Goal: Use online tool/utility

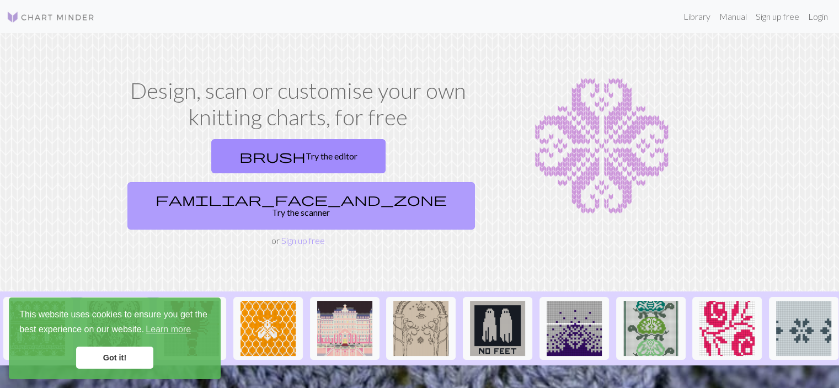
click at [378, 182] on link "familiar_face_and_zone Try the scanner" at bounding box center [300, 205] width 347 height 47
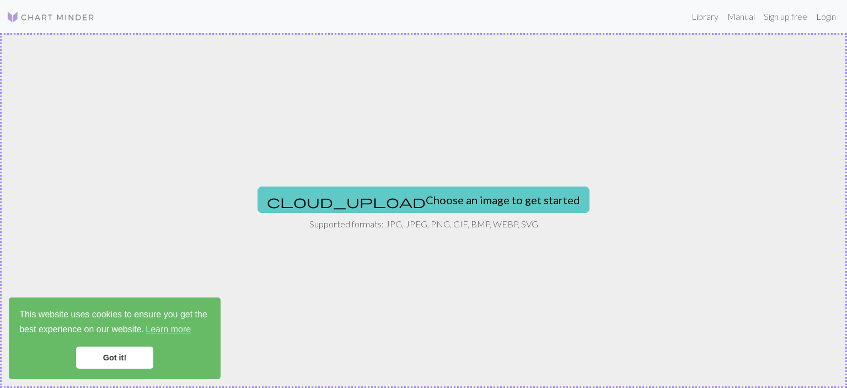
click at [380, 196] on button "cloud_upload Choose an image to get started" at bounding box center [423, 199] width 332 height 26
click at [448, 204] on button "cloud_upload Choose an image to get started" at bounding box center [423, 199] width 332 height 26
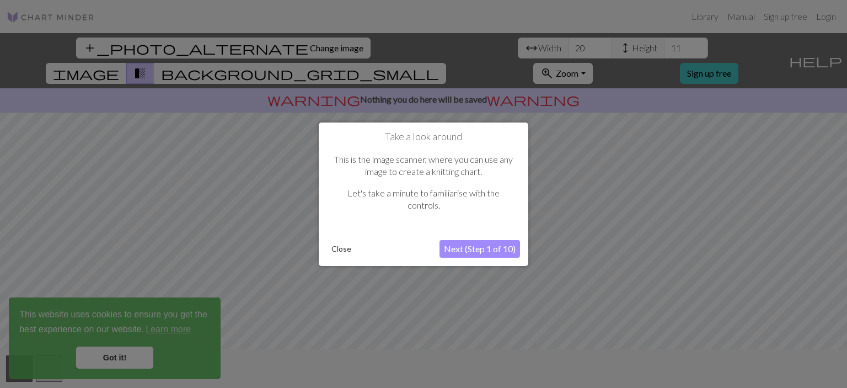
click at [124, 359] on div at bounding box center [423, 194] width 847 height 388
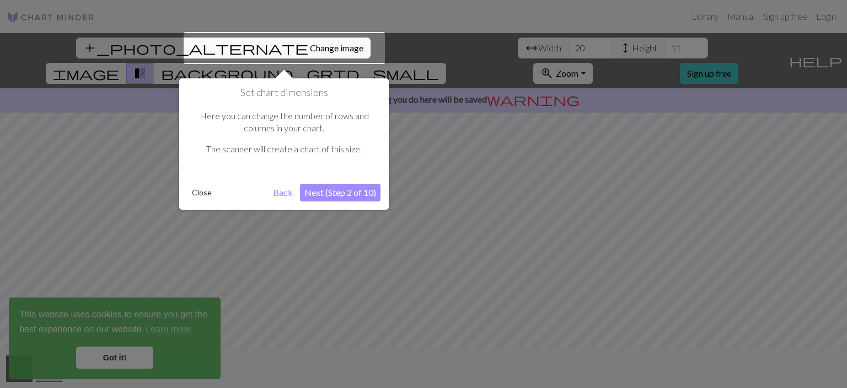
click at [125, 357] on div at bounding box center [423, 194] width 847 height 388
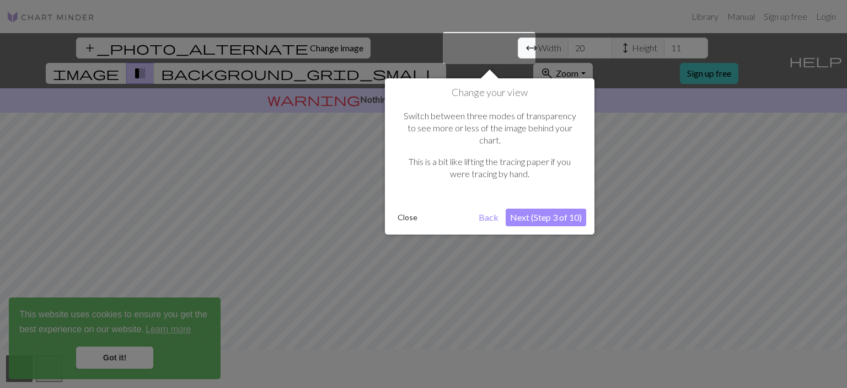
click at [538, 208] on button "Next (Step 3 of 10)" at bounding box center [546, 217] width 80 height 18
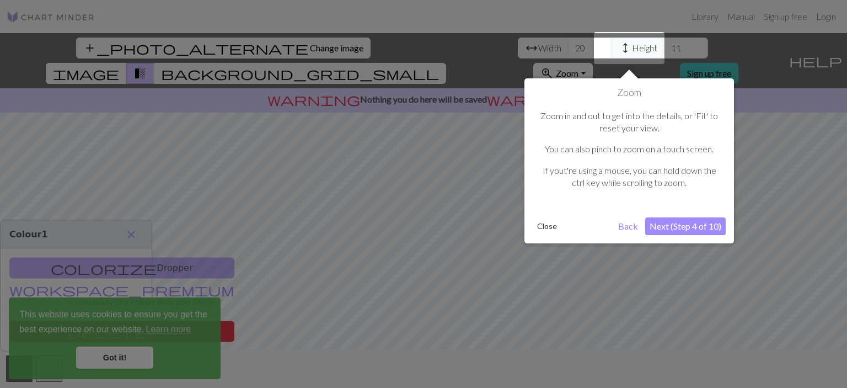
click at [696, 228] on button "Next (Step 4 of 10)" at bounding box center [685, 226] width 80 height 18
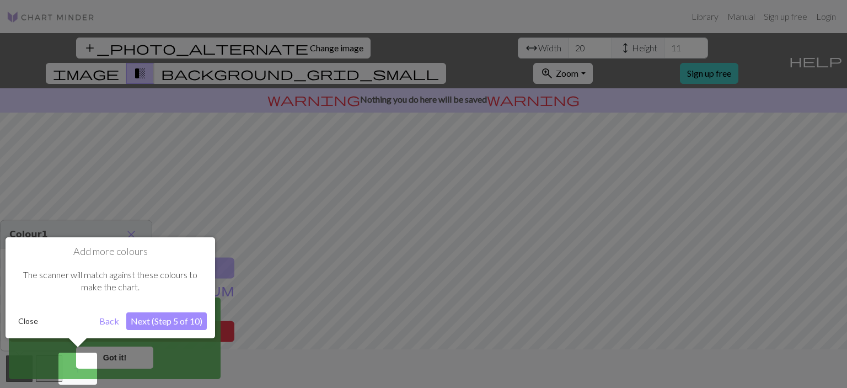
click at [167, 326] on button "Next (Step 5 of 10)" at bounding box center [166, 321] width 80 height 18
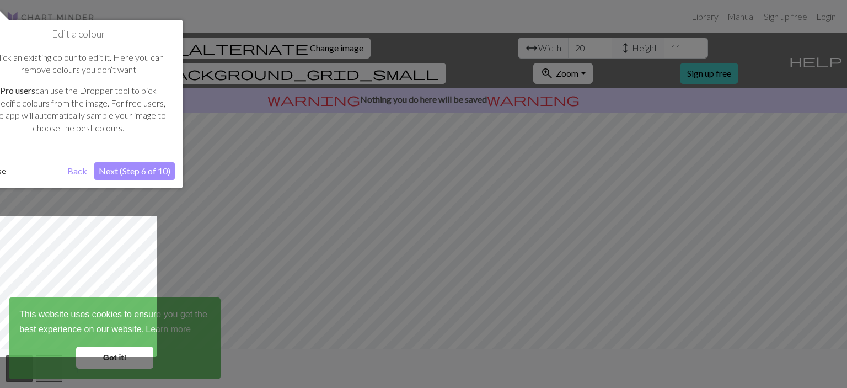
click at [121, 175] on button "Next (Step 6 of 10)" at bounding box center [134, 171] width 80 height 18
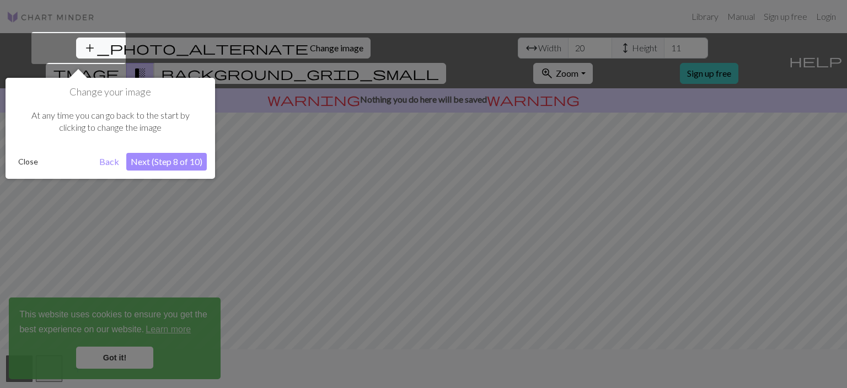
click at [34, 167] on button "Close" at bounding box center [28, 161] width 29 height 17
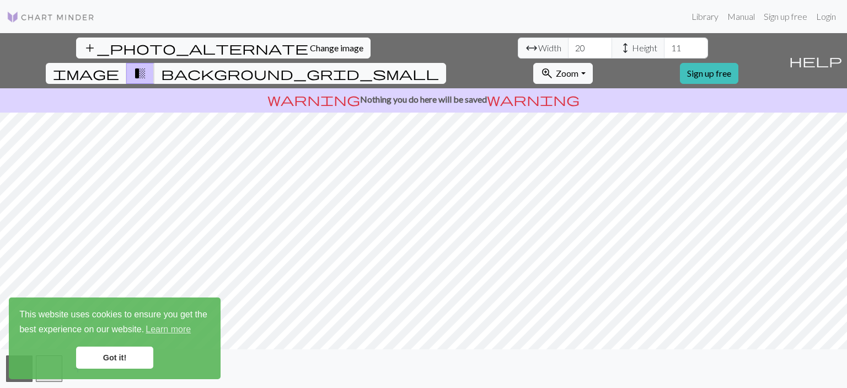
click at [98, 355] on link "Got it!" at bounding box center [114, 357] width 77 height 22
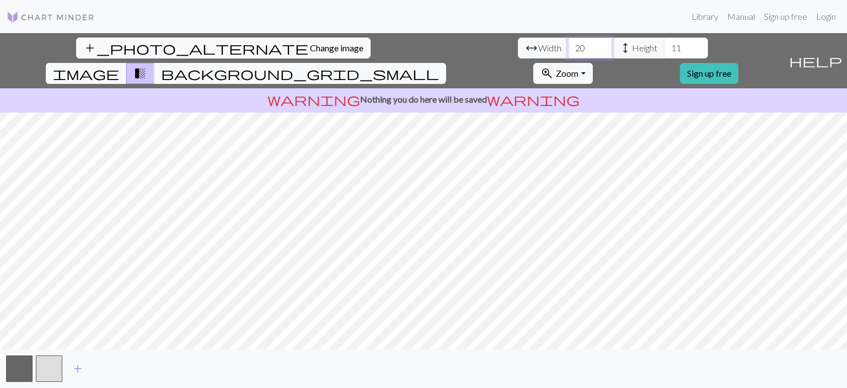
click at [568, 55] on input "20" at bounding box center [590, 47] width 44 height 21
type input "2"
type input "44"
click at [664, 50] on input "11" at bounding box center [686, 47] width 44 height 21
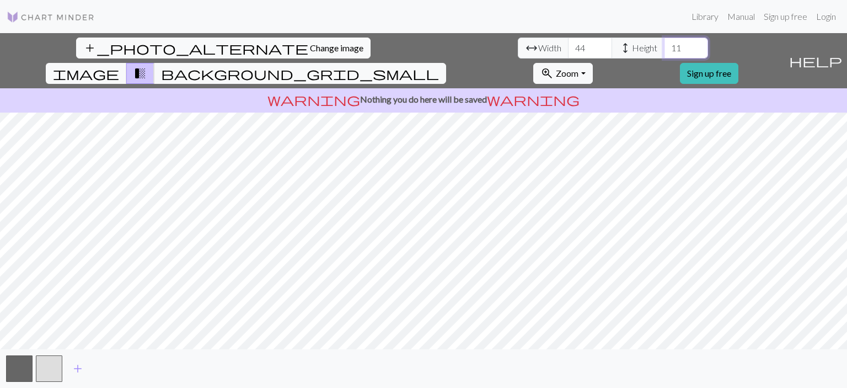
type input "1"
type input "26"
click at [44, 367] on button "button" at bounding box center [49, 368] width 26 height 26
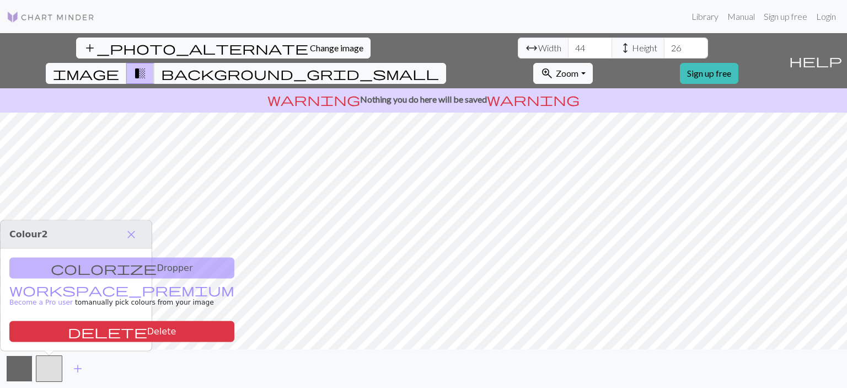
click at [9, 369] on button "button" at bounding box center [19, 368] width 26 height 26
click at [73, 273] on div "colorize Dropper workspace_premium Become a Pro user to manually pick colours f…" at bounding box center [76, 300] width 151 height 102
click at [84, 267] on div "colorize Dropper workspace_premium Become a Pro user to manually pick colours f…" at bounding box center [76, 300] width 151 height 102
click at [87, 275] on div "colorize Dropper workspace_premium Become a Pro user to manually pick colours f…" at bounding box center [76, 300] width 151 height 102
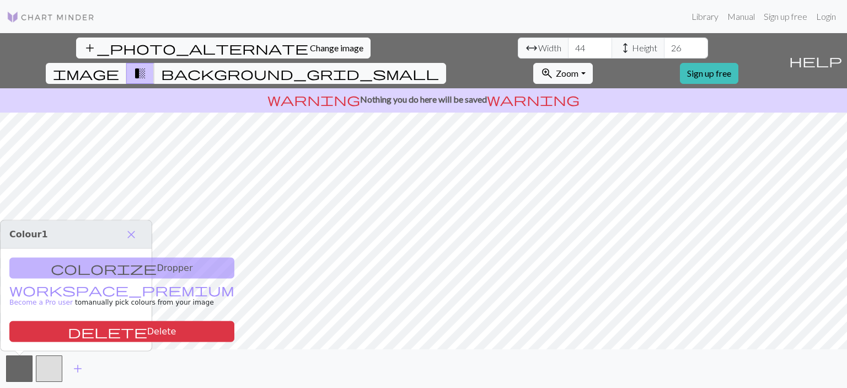
click at [80, 271] on div "colorize Dropper workspace_premium Become a Pro user to manually pick colours f…" at bounding box center [76, 300] width 151 height 102
click at [49, 289] on link "workspace_premium Become a Pro user" at bounding box center [121, 296] width 225 height 19
click at [77, 367] on span "add" at bounding box center [77, 368] width 13 height 15
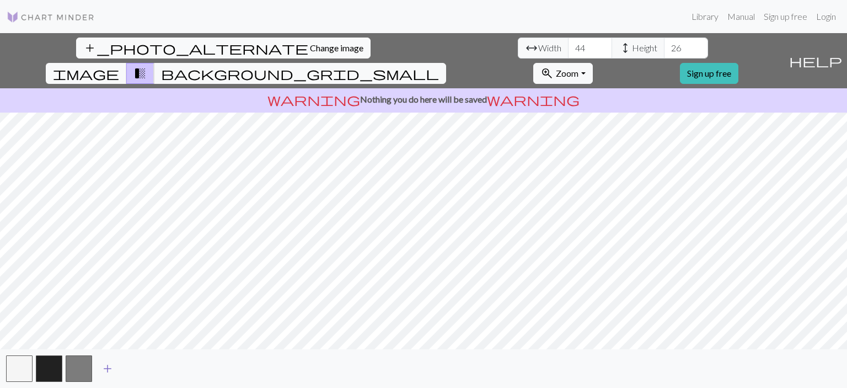
click at [104, 372] on span "add" at bounding box center [107, 368] width 13 height 15
click at [104, 372] on button "button" at bounding box center [108, 368] width 26 height 26
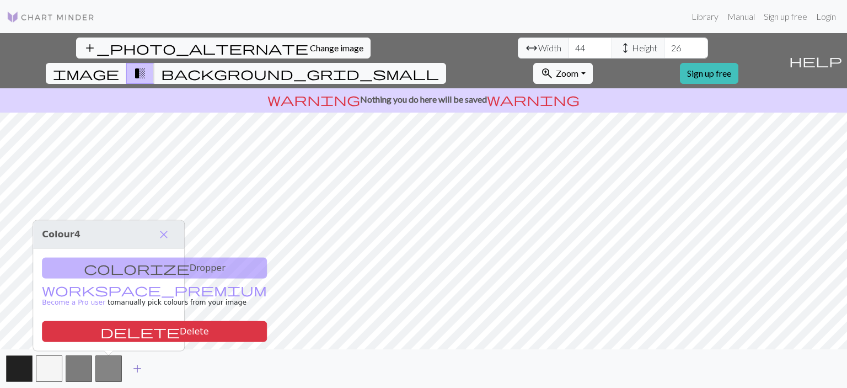
click at [136, 370] on span "add" at bounding box center [137, 368] width 13 height 15
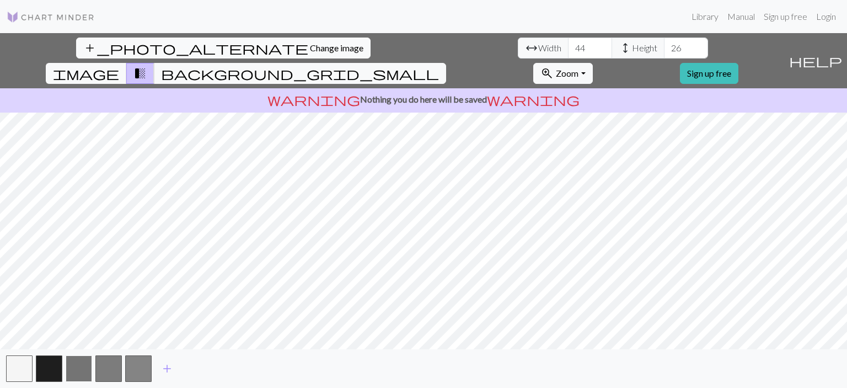
click at [68, 374] on button "button" at bounding box center [79, 368] width 26 height 26
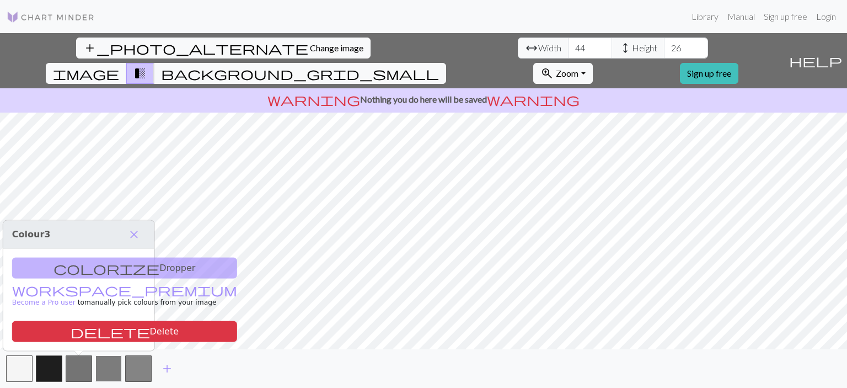
click at [108, 372] on button "button" at bounding box center [108, 368] width 26 height 26
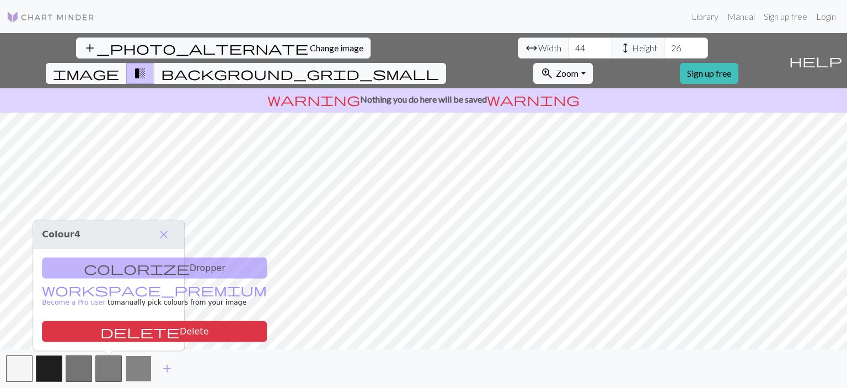
click at [148, 372] on button "button" at bounding box center [138, 368] width 26 height 26
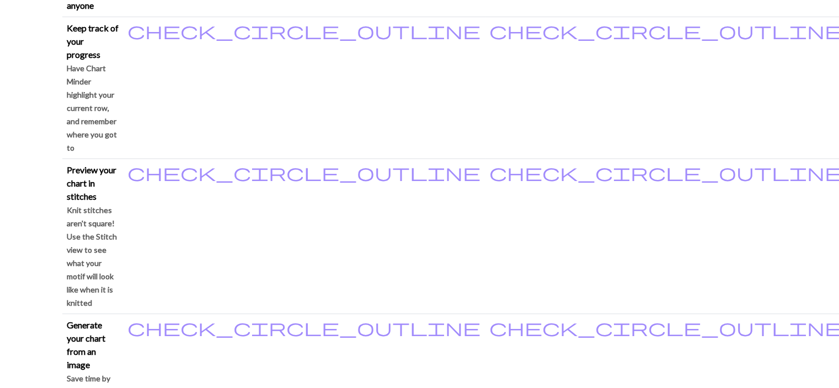
scroll to position [410, 0]
